Goal: Information Seeking & Learning: Learn about a topic

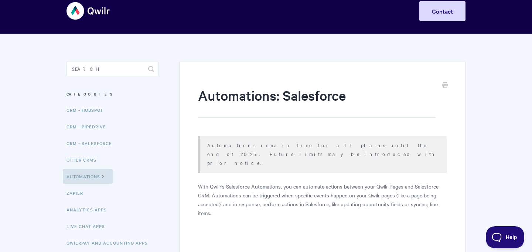
scroll to position [18, 0]
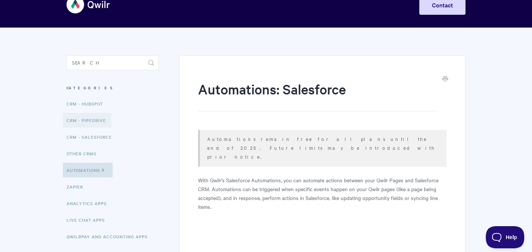
click at [95, 120] on link "CRM - Pipedrive" at bounding box center [87, 120] width 49 height 15
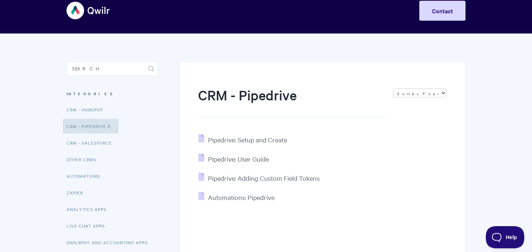
scroll to position [92, 0]
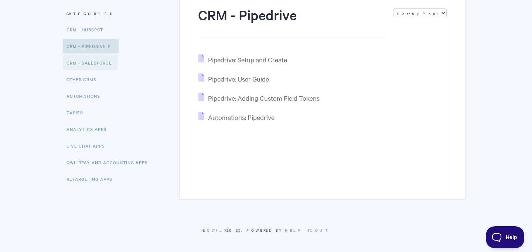
click at [107, 64] on link "CRM - Salesforce" at bounding box center [90, 62] width 55 height 15
click at [254, 117] on span "Automations: Pipedrive" at bounding box center [241, 117] width 67 height 8
